Goal: Information Seeking & Learning: Learn about a topic

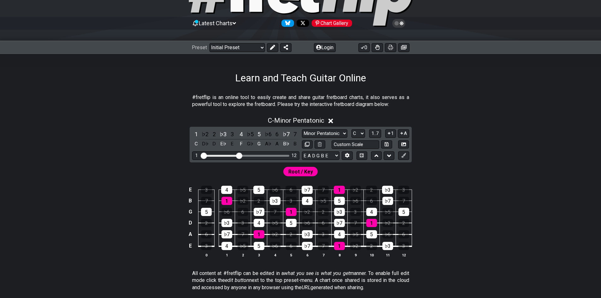
scroll to position [48, 0]
click at [262, 47] on select "Welcome to #fretflip! Initial Preset Custom Preset Minor Pentatonic Major Penta…" at bounding box center [237, 48] width 56 height 9
click at [209, 44] on select "Welcome to #fretflip! Initial Preset Custom Preset Minor Pentatonic Major Penta…" at bounding box center [237, 48] width 56 height 9
select select "/minor-pentatonic"
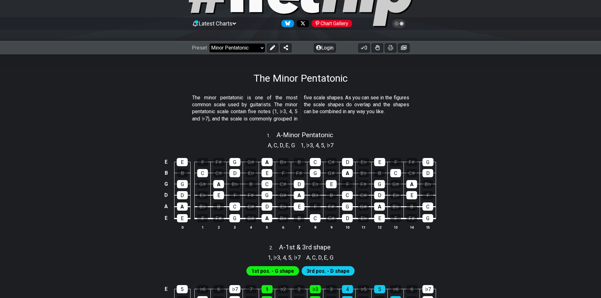
click at [255, 48] on select "Welcome to #fretflip! Initial Preset Custom Preset Minor Pentatonic Major Penta…" at bounding box center [237, 48] width 56 height 9
click at [209, 44] on select "Welcome to #fretflip! Initial Preset Custom Preset Minor Pentatonic Major Penta…" at bounding box center [237, 48] width 56 height 9
click at [246, 117] on p "The minor pentatonic is one of the most common scale used by guitarists. The mi…" at bounding box center [300, 108] width 217 height 28
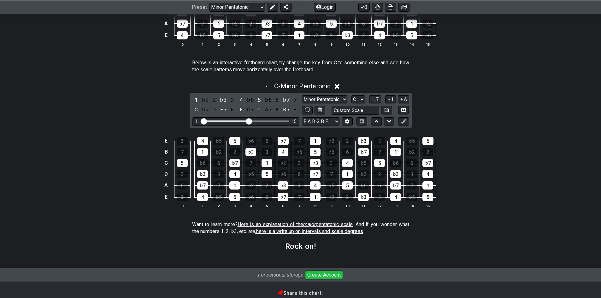
scroll to position [837, 0]
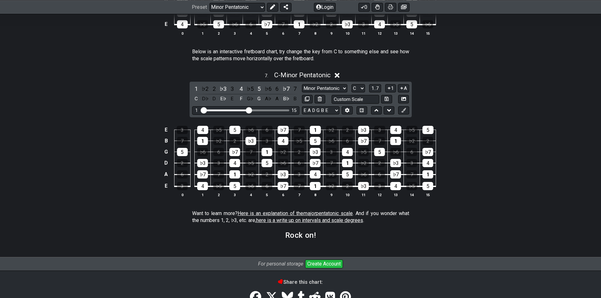
click at [251, 110] on div "1 15" at bounding box center [245, 110] width 107 height 9
drag, startPoint x: 250, startPoint y: 111, endPoint x: 266, endPoint y: 112, distance: 16.4
click at [266, 110] on input "Visible fret range" at bounding box center [246, 110] width 90 height 0
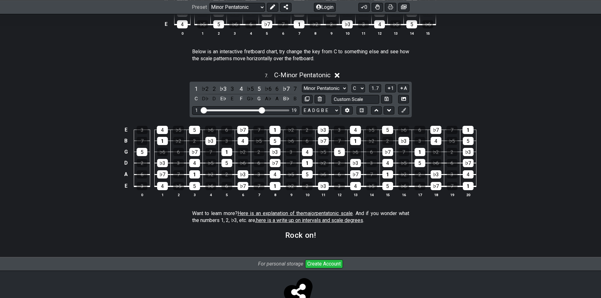
drag, startPoint x: 266, startPoint y: 112, endPoint x: 260, endPoint y: 110, distance: 5.6
click at [260, 110] on input "Visible fret range" at bounding box center [246, 110] width 90 height 0
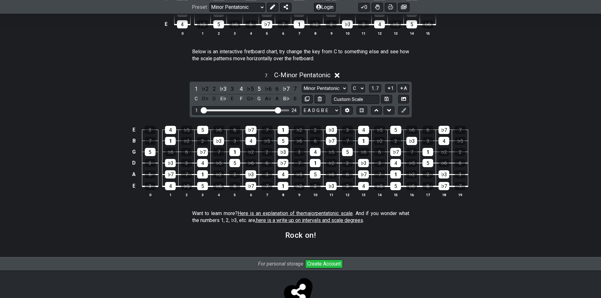
drag, startPoint x: 260, startPoint y: 109, endPoint x: 277, endPoint y: 109, distance: 16.7
click at [277, 110] on input "Visible fret range" at bounding box center [246, 110] width 90 height 0
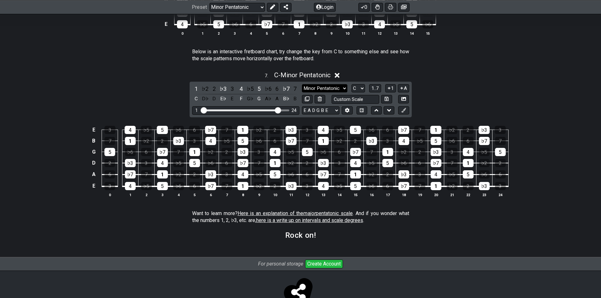
click at [331, 89] on select "Minor Pentatonic New Scale Minor Pentatonic Major Pentatonic Minor Blues Major …" at bounding box center [324, 88] width 45 height 9
click at [302, 84] on select "Minor Pentatonic New Scale Minor Pentatonic Major Pentatonic Minor Blues Major …" at bounding box center [324, 88] width 45 height 9
click at [358, 87] on select "A♭ A A♯ B♭ B C C♯ D♭ D D♯ E♭ E F F♯ G♭ G G♯" at bounding box center [358, 88] width 14 height 9
select select "E"
click at [351, 84] on select "A♭ A A♯ B♭ B C C♯ D♭ D D♯ E♭ E F F♯ G♭ G G♯" at bounding box center [358, 88] width 14 height 9
